Goal: Information Seeking & Learning: Learn about a topic

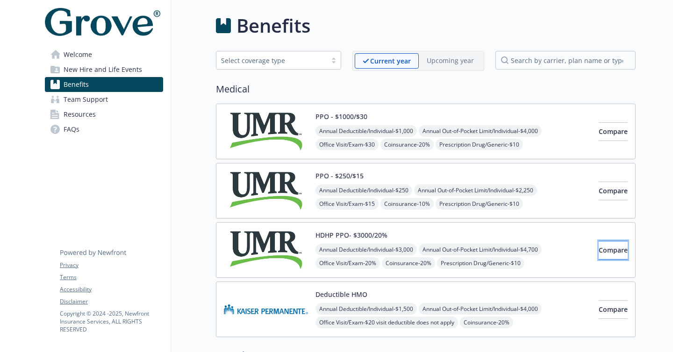
click at [599, 242] on button "Compare" at bounding box center [613, 250] width 29 height 19
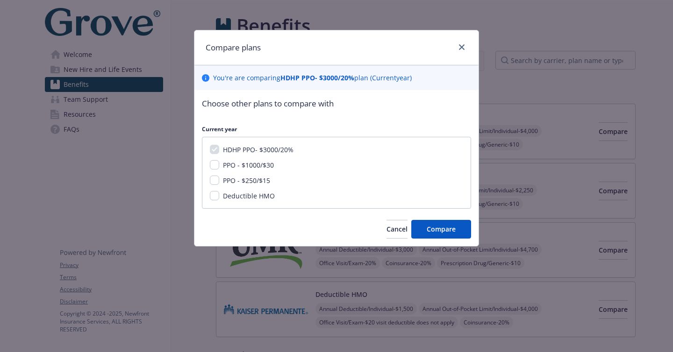
click at [455, 52] on div at bounding box center [459, 48] width 15 height 12
click at [459, 47] on link "close" at bounding box center [461, 47] width 11 height 11
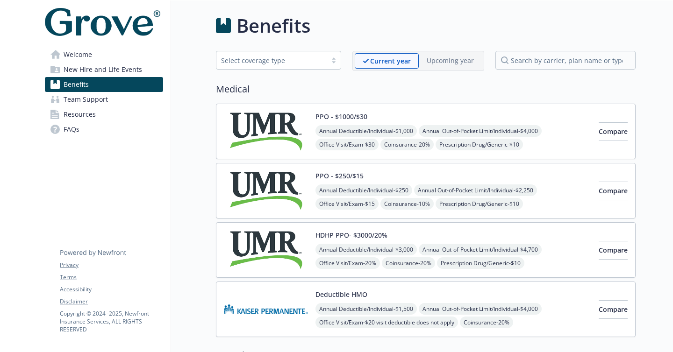
click at [293, 245] on img at bounding box center [266, 250] width 84 height 40
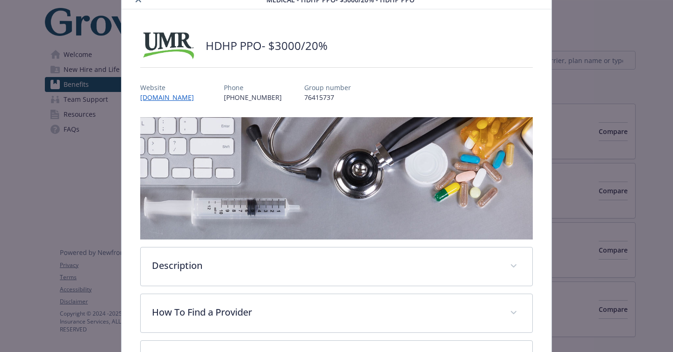
scroll to position [31, 0]
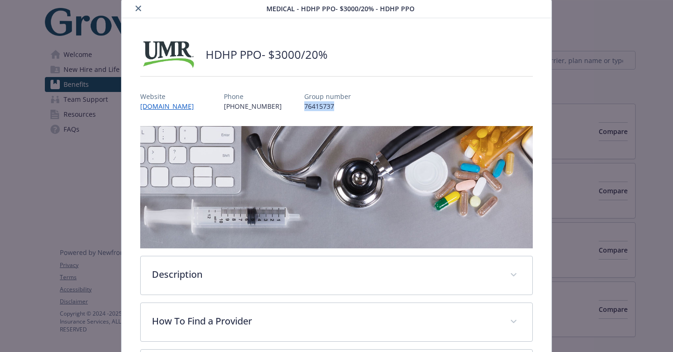
drag, startPoint x: 318, startPoint y: 105, endPoint x: 277, endPoint y: 109, distance: 41.8
click at [277, 109] on div "Website [DOMAIN_NAME] Phone [PHONE_NUMBER] Group number 76415737" at bounding box center [336, 97] width 393 height 27
copy p "76415737"
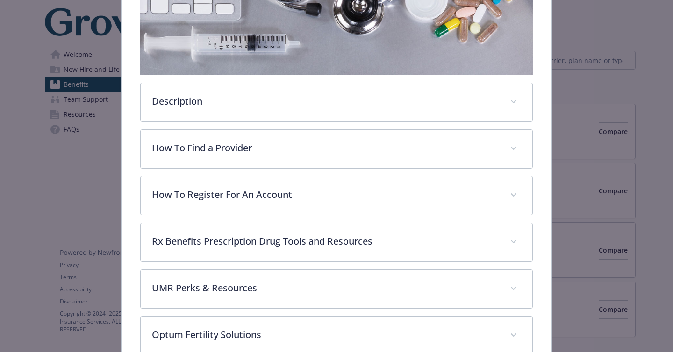
scroll to position [213, 0]
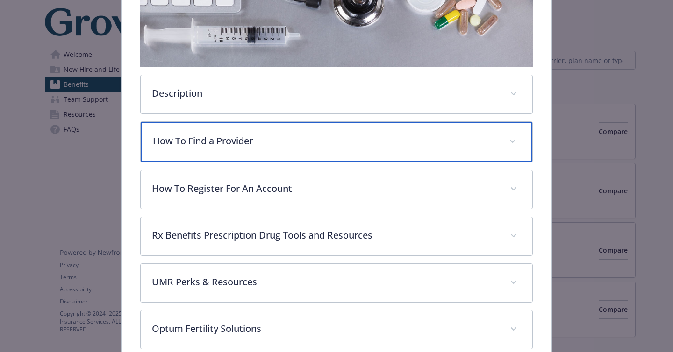
click at [438, 146] on div "How To Find a Provider" at bounding box center [337, 142] width 392 height 40
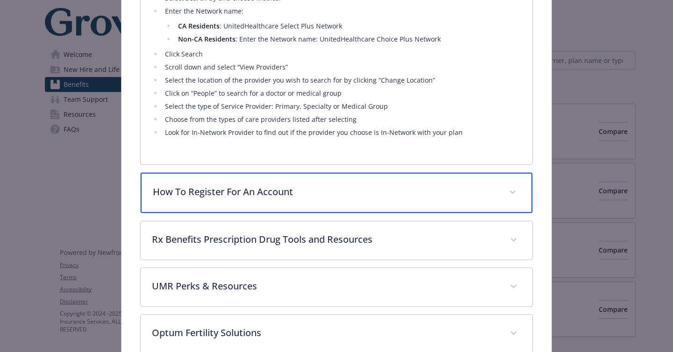
click at [435, 182] on div "How To Register For An Account" at bounding box center [337, 193] width 392 height 40
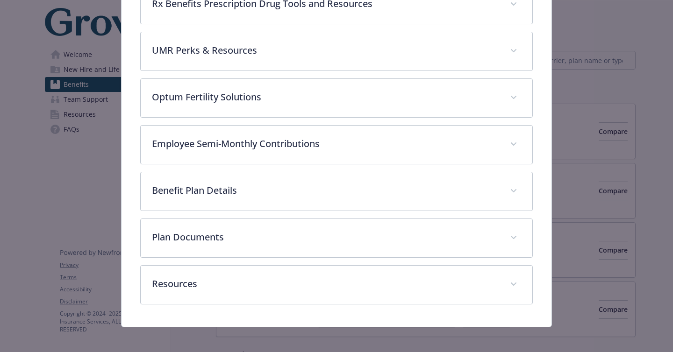
scroll to position [910, 0]
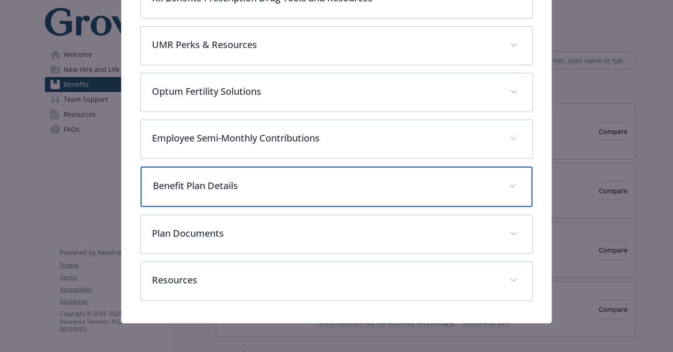
click at [444, 176] on div "Benefit Plan Details" at bounding box center [337, 187] width 392 height 40
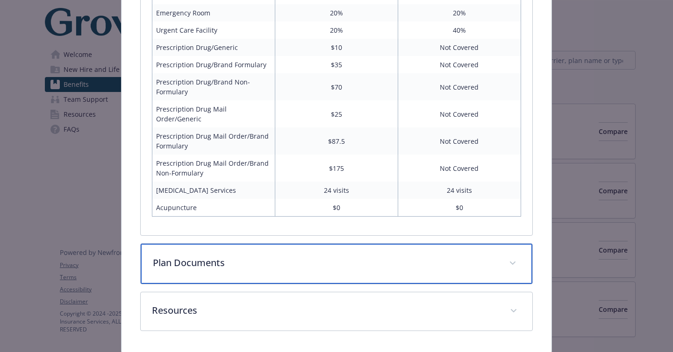
click at [462, 268] on p "Plan Documents" at bounding box center [325, 263] width 345 height 14
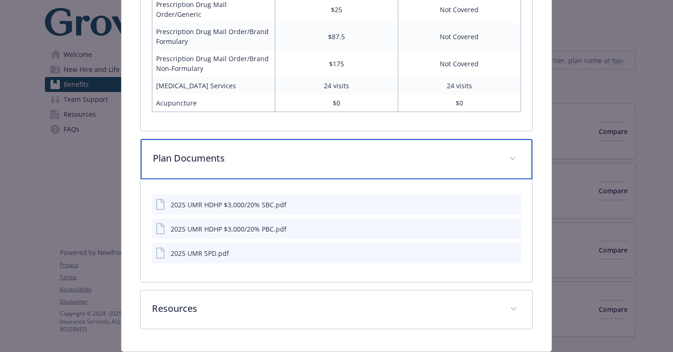
scroll to position [1436, 0]
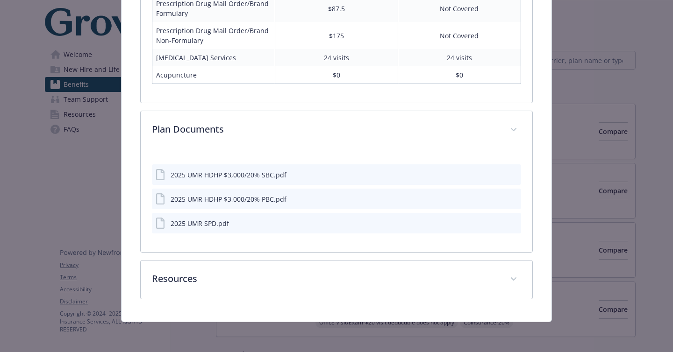
click at [493, 175] on icon "download file" at bounding box center [496, 174] width 7 height 7
click at [493, 197] on icon "download file" at bounding box center [496, 199] width 7 height 7
click at [493, 222] on icon "download file" at bounding box center [496, 224] width 7 height 7
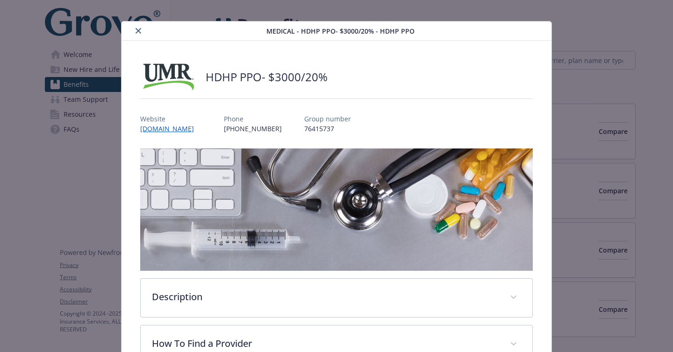
scroll to position [0, 0]
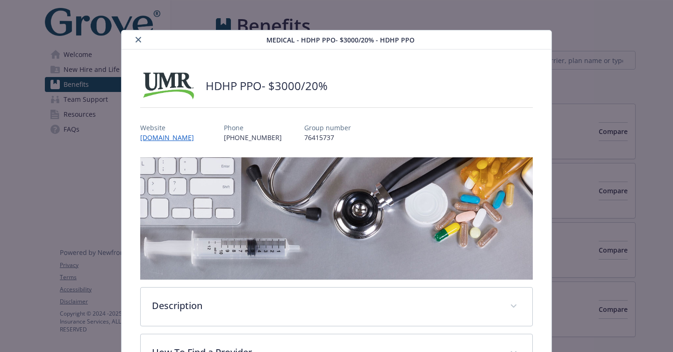
click at [137, 38] on icon "close" at bounding box center [139, 40] width 6 height 6
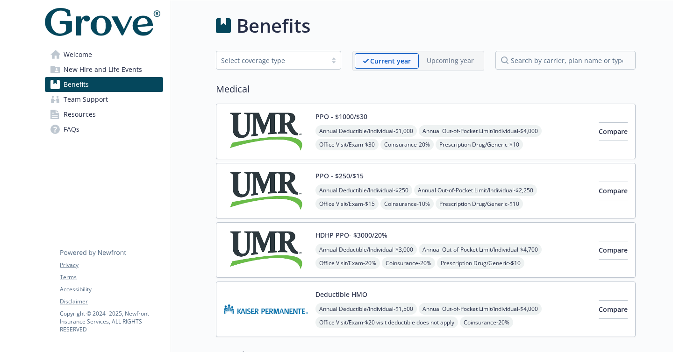
click at [318, 53] on div "Select coverage type" at bounding box center [278, 60] width 125 height 19
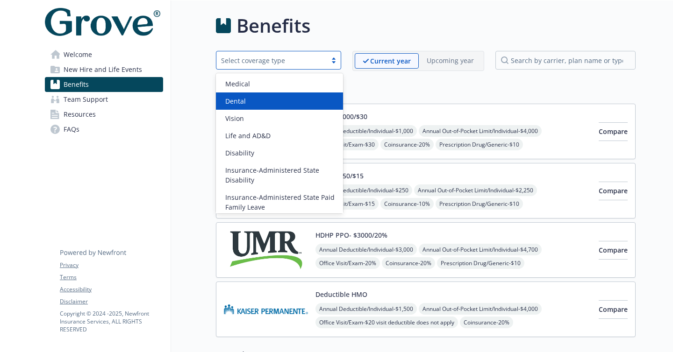
click at [291, 100] on div "Dental" at bounding box center [280, 101] width 116 height 10
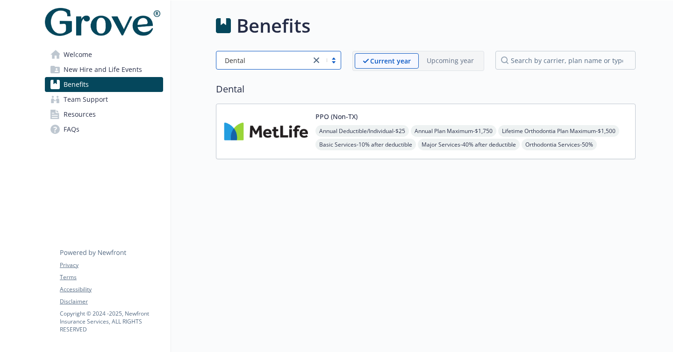
click at [451, 114] on div "PPO (Non-TX) Annual Deductible/Individual - $25 Annual Plan Maximum - $1,750 Li…" at bounding box center [472, 132] width 312 height 40
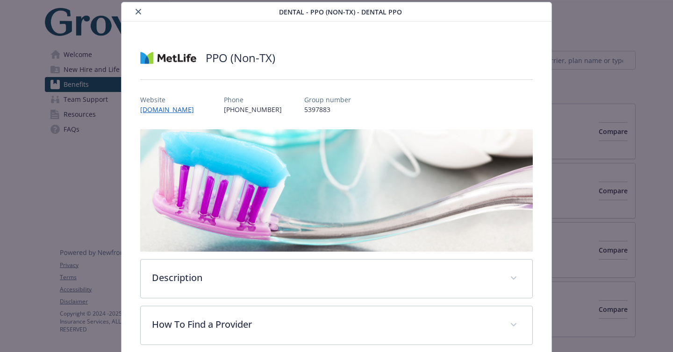
scroll to position [38, 0]
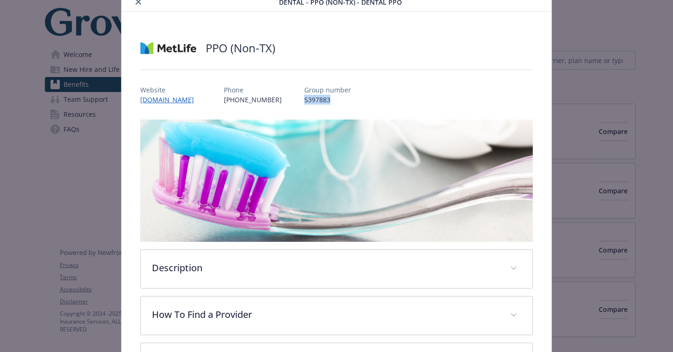
drag, startPoint x: 319, startPoint y: 101, endPoint x: 287, endPoint y: 98, distance: 32.8
click at [287, 98] on div "Website [DOMAIN_NAME] Phone [PHONE_NUMBER] Group number 5397883" at bounding box center [336, 91] width 393 height 27
copy p "5397883"
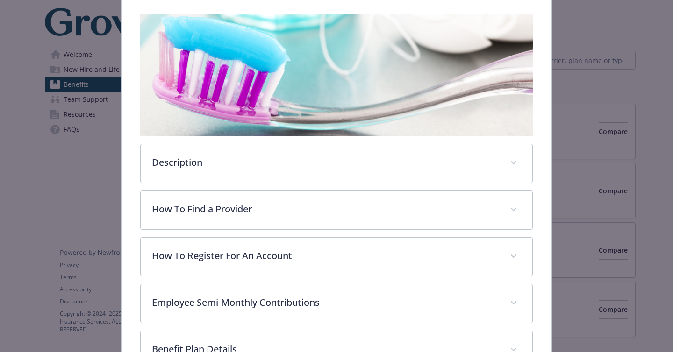
scroll to position [259, 0]
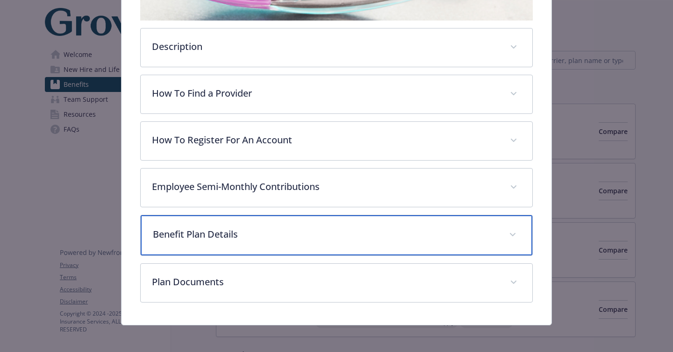
click at [365, 229] on p "Benefit Plan Details" at bounding box center [325, 235] width 345 height 14
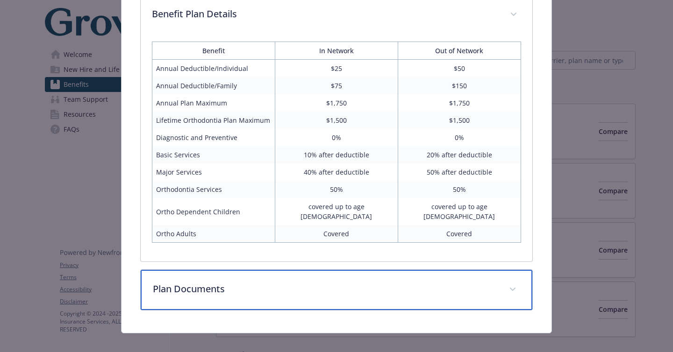
click at [382, 270] on div "Plan Documents" at bounding box center [337, 290] width 392 height 40
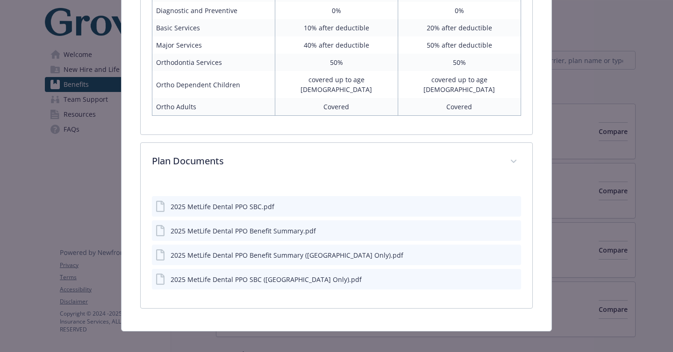
scroll to position [604, 0]
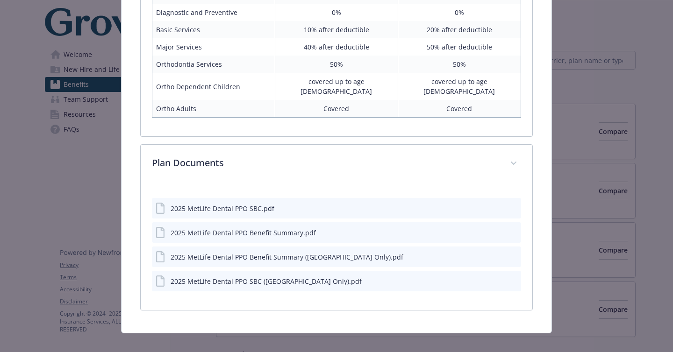
click at [493, 253] on icon "download file" at bounding box center [496, 256] width 7 height 7
click at [494, 277] on icon "download file" at bounding box center [497, 280] width 6 height 6
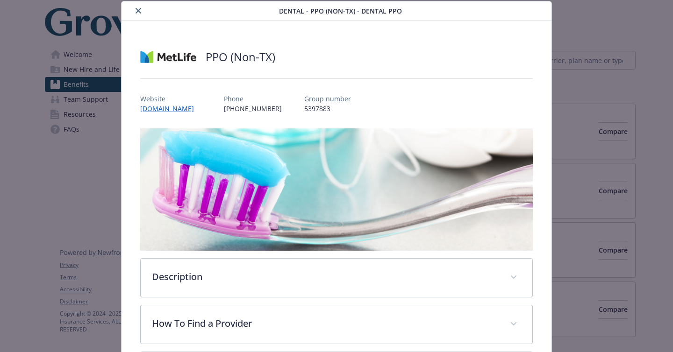
scroll to position [0, 0]
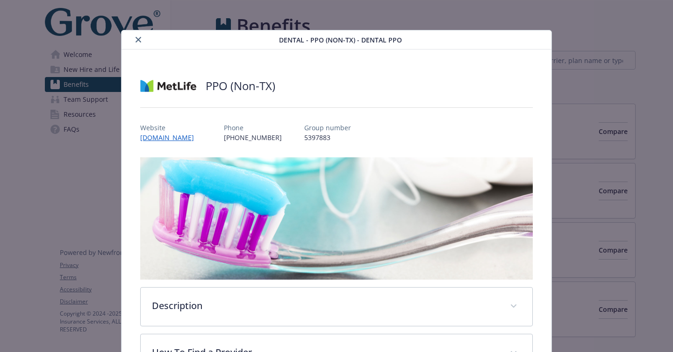
click at [136, 39] on icon "close" at bounding box center [139, 40] width 6 height 6
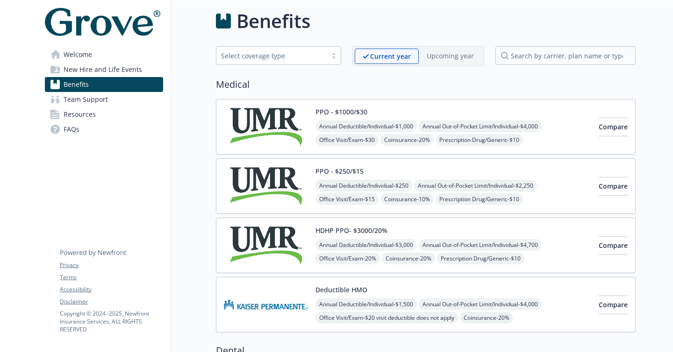
scroll to position [7, 0]
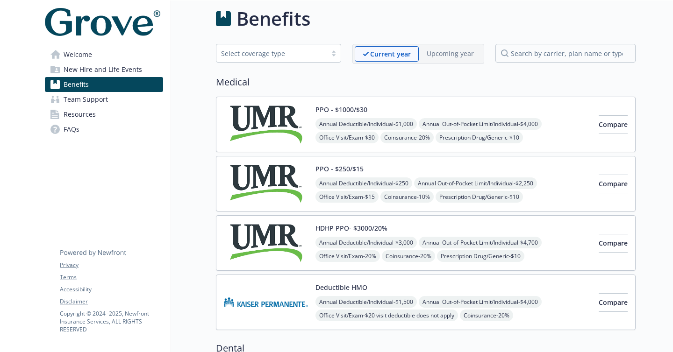
click at [283, 56] on div "Select coverage type" at bounding box center [271, 54] width 101 height 10
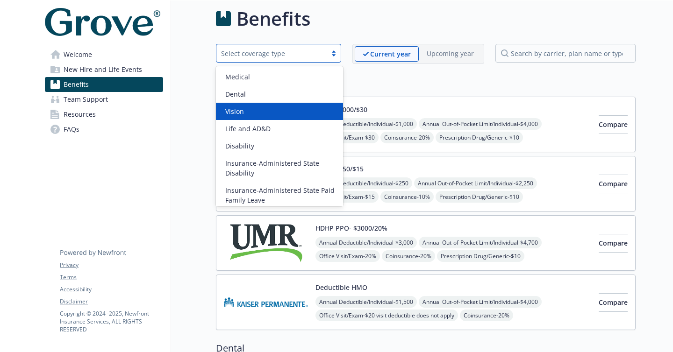
click at [284, 117] on div "Vision" at bounding box center [279, 111] width 127 height 17
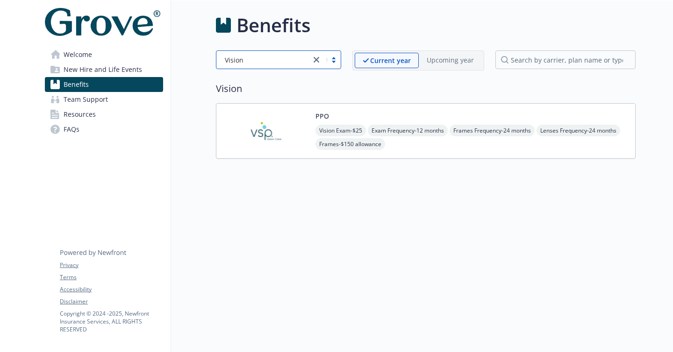
click at [294, 121] on img at bounding box center [266, 131] width 84 height 40
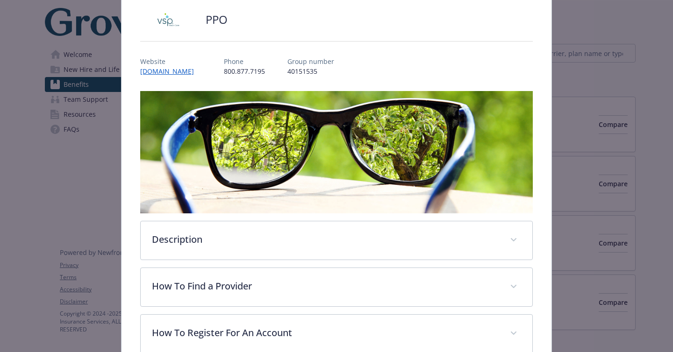
scroll to position [68, 0]
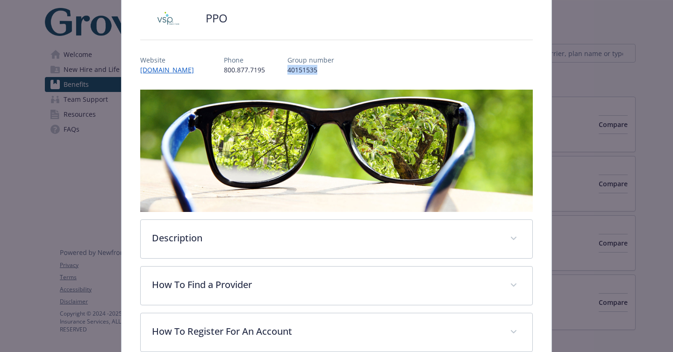
drag, startPoint x: 304, startPoint y: 70, endPoint x: 269, endPoint y: 70, distance: 35.5
click at [269, 70] on div "Website [DOMAIN_NAME] Phone [PHONE_NUMBER] Group number 40151535" at bounding box center [336, 61] width 393 height 27
copy p "40151535"
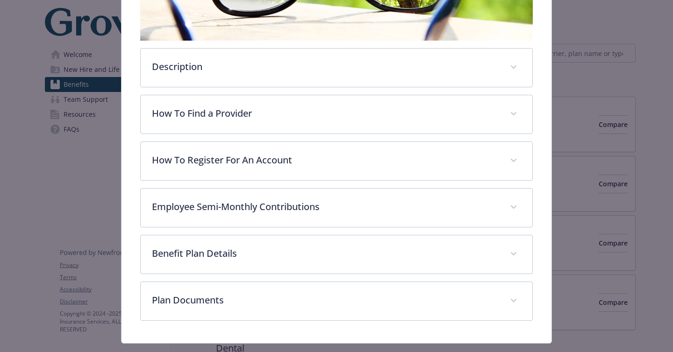
scroll to position [259, 0]
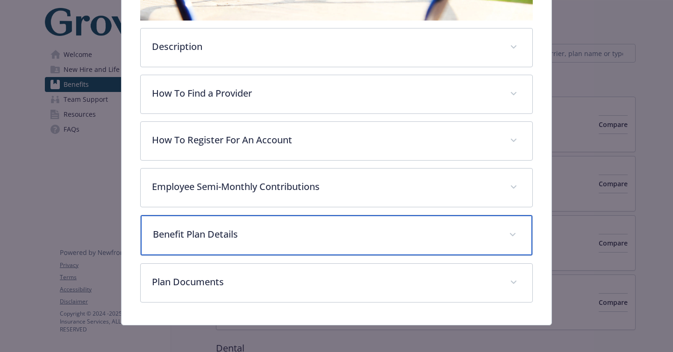
click at [386, 237] on p "Benefit Plan Details" at bounding box center [325, 235] width 345 height 14
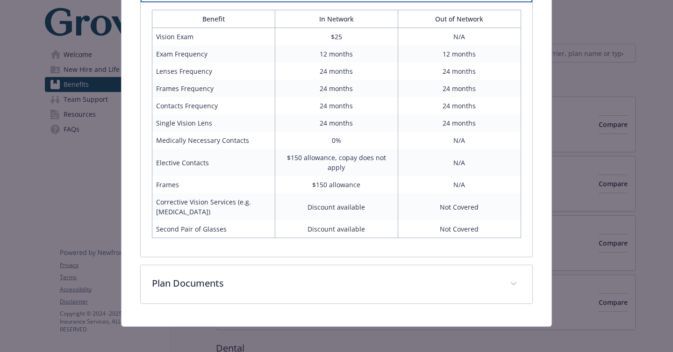
scroll to position [516, 0]
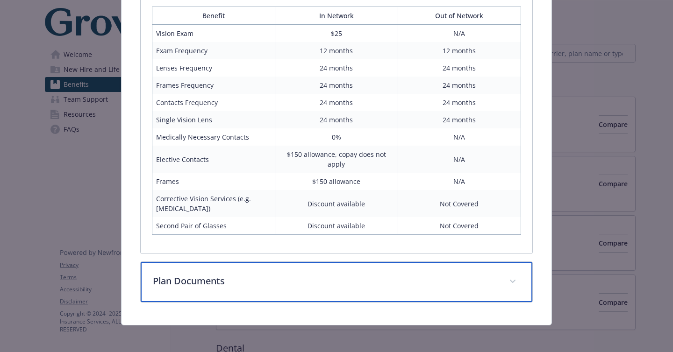
click at [390, 291] on div "Plan Documents" at bounding box center [337, 282] width 392 height 40
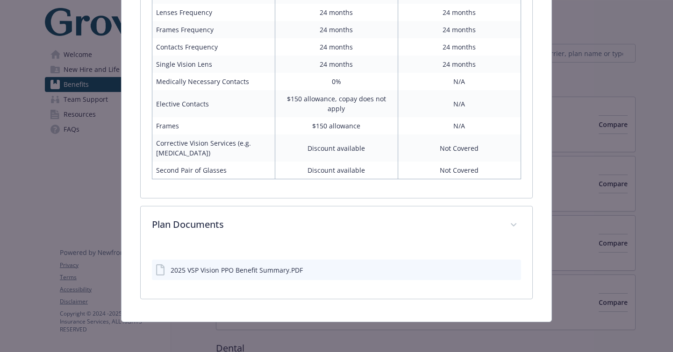
scroll to position [568, 0]
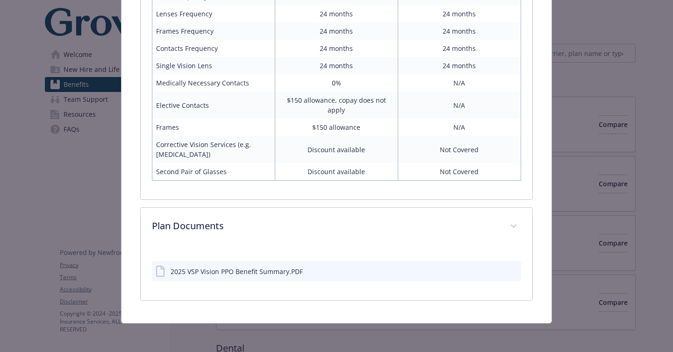
click at [494, 270] on icon "download file" at bounding box center [497, 270] width 6 height 6
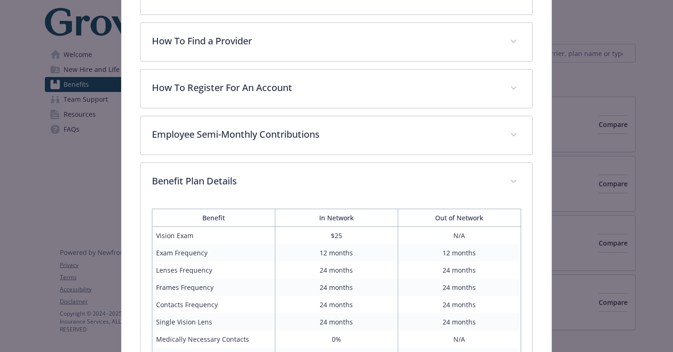
scroll to position [0, 0]
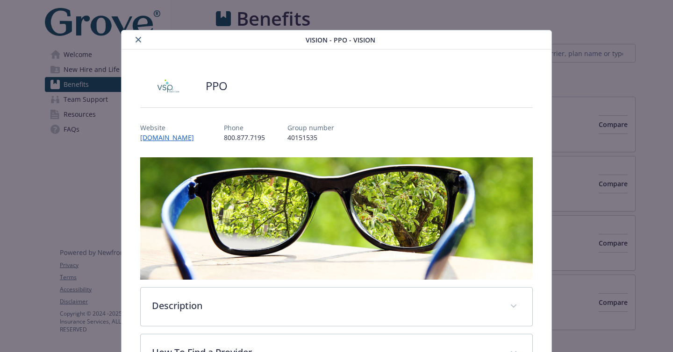
click at [536, 17] on div "Vision - PPO - Vision PPO Website [DOMAIN_NAME] Phone [PHONE_NUMBER] Group numb…" at bounding box center [336, 176] width 673 height 352
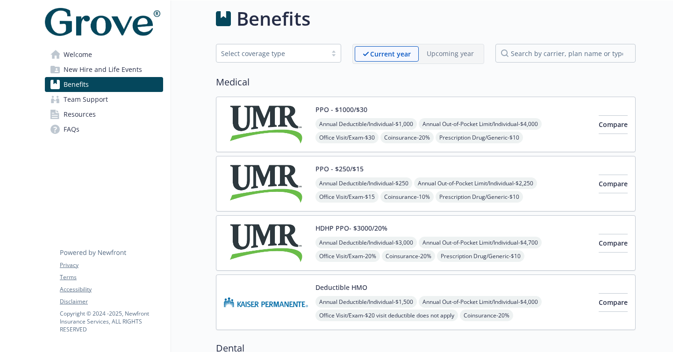
click at [304, 55] on div "Select coverage type" at bounding box center [271, 54] width 101 height 10
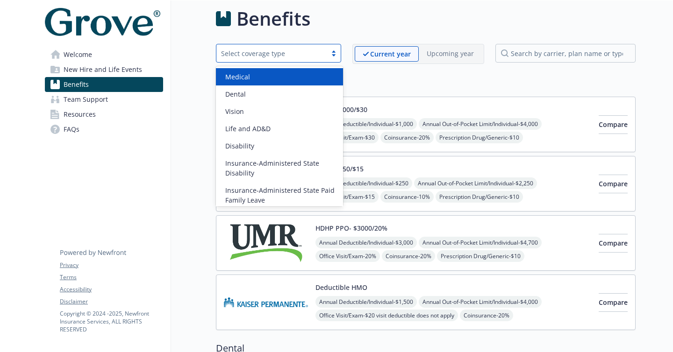
click at [292, 76] on div "Medical" at bounding box center [280, 77] width 116 height 10
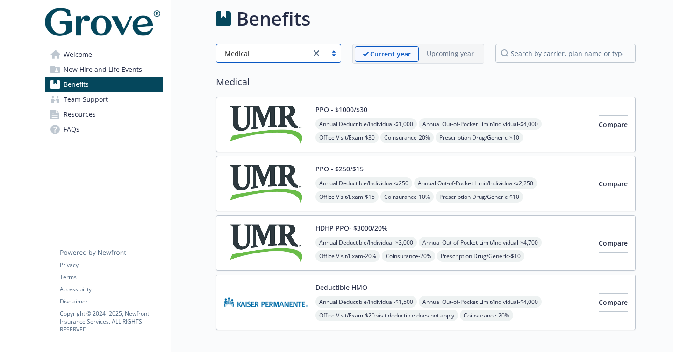
scroll to position [59, 0]
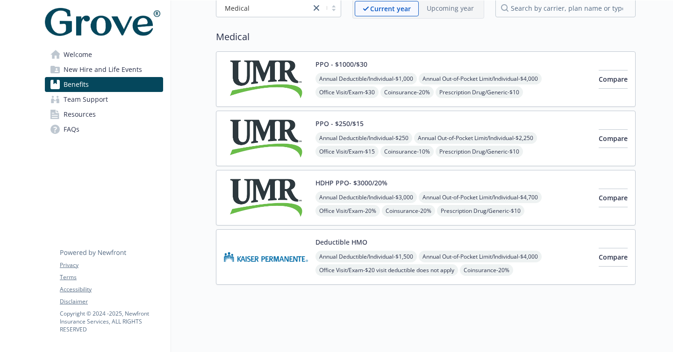
click at [260, 190] on img at bounding box center [266, 198] width 84 height 40
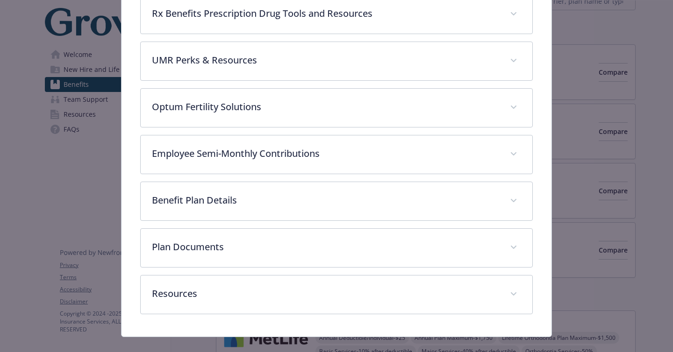
scroll to position [446, 0]
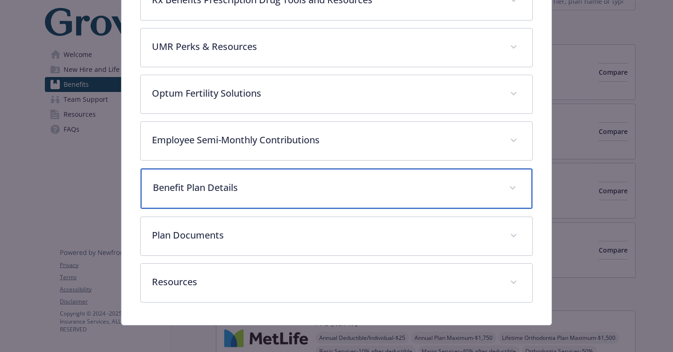
click at [260, 190] on p "Benefit Plan Details" at bounding box center [325, 188] width 345 height 14
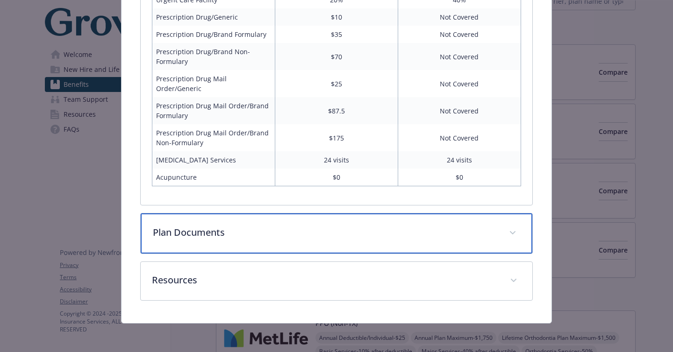
click at [261, 225] on div "Plan Documents" at bounding box center [337, 234] width 392 height 40
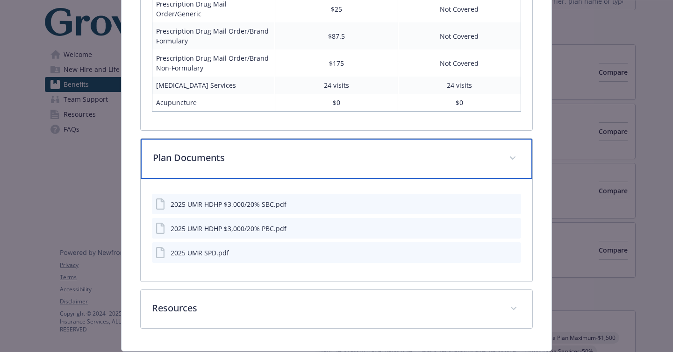
scroll to position [912, 0]
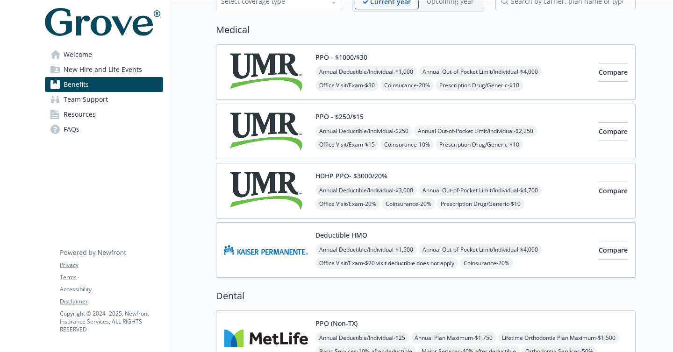
click at [125, 68] on span "New Hire and Life Events" at bounding box center [103, 69] width 79 height 15
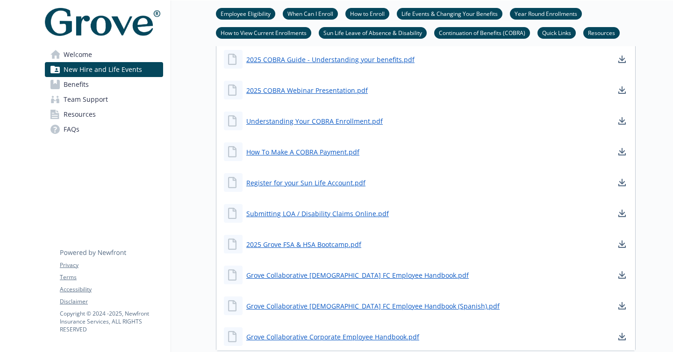
scroll to position [1070, 0]
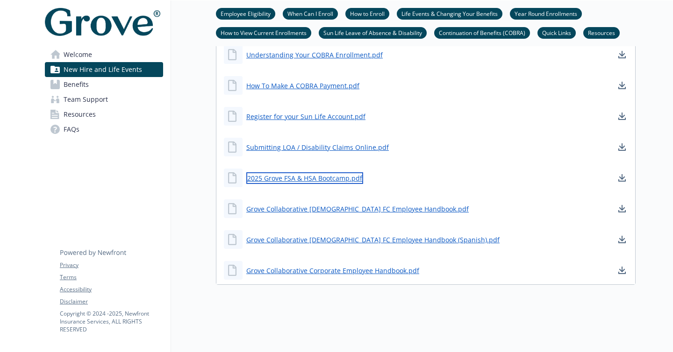
click at [329, 172] on link "2025 Grove FSA & HSA Bootcamp.pdf" at bounding box center [304, 178] width 117 height 12
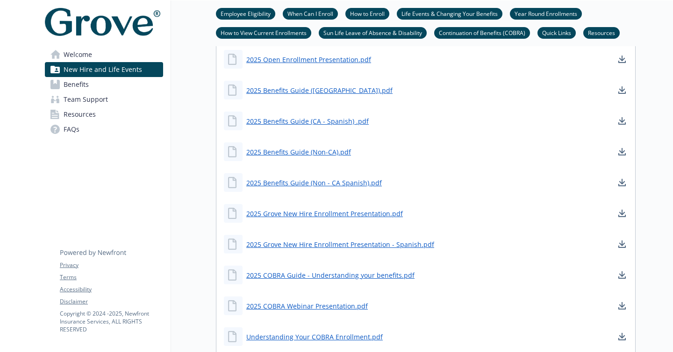
scroll to position [571, 0]
